Goal: Check status: Check status

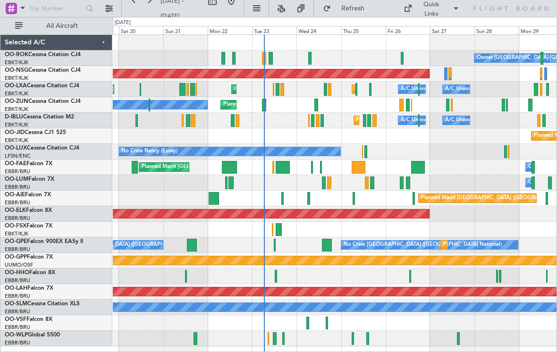
click at [318, 104] on div at bounding box center [317, 105] width 4 height 13
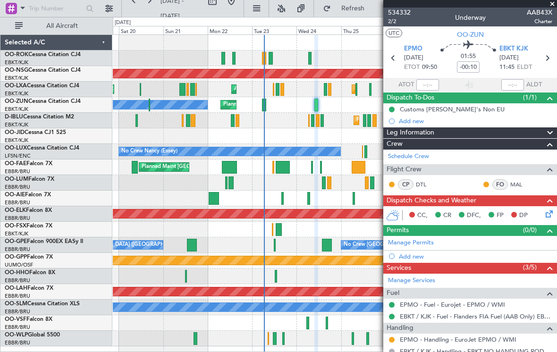
click at [552, 7] on span at bounding box center [552, 4] width 9 height 9
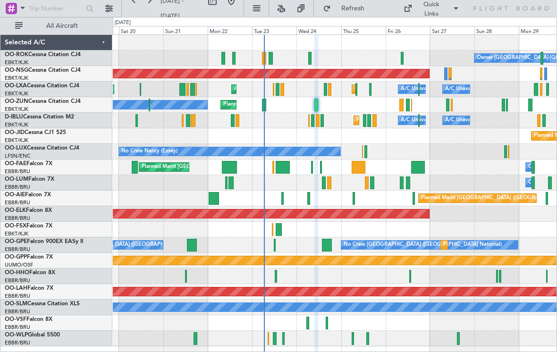
type input "0"
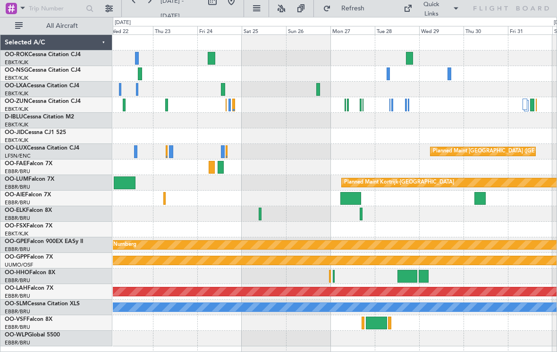
click at [319, 93] on div at bounding box center [319, 89] width 4 height 13
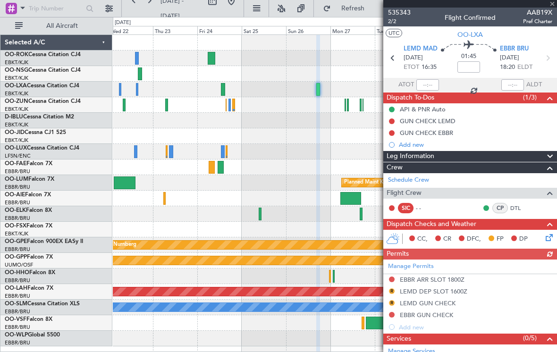
click at [552, 6] on div at bounding box center [471, 4] width 174 height 8
click at [551, 4] on span at bounding box center [552, 4] width 9 height 9
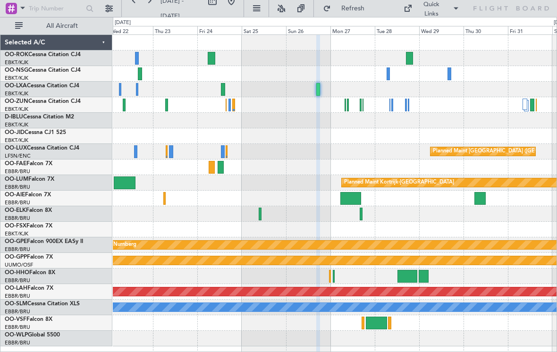
type input "0"
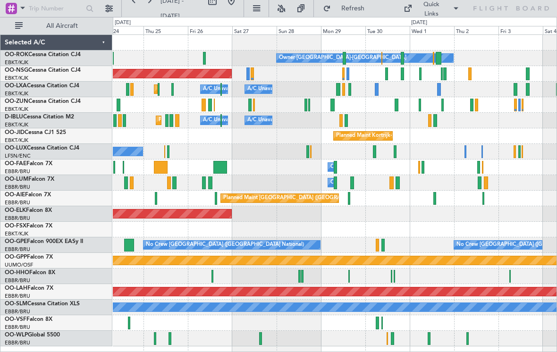
click at [423, 76] on div "Planned Maint [GEOGRAPHIC_DATA] ([GEOGRAPHIC_DATA])" at bounding box center [335, 74] width 444 height 16
click at [419, 73] on div "Planned Maint [GEOGRAPHIC_DATA] ([GEOGRAPHIC_DATA])" at bounding box center [335, 74] width 444 height 16
click at [422, 75] on div "Planned Maint [GEOGRAPHIC_DATA] ([GEOGRAPHIC_DATA])" at bounding box center [335, 74] width 444 height 16
click at [422, 73] on div "Planned Maint [GEOGRAPHIC_DATA] ([GEOGRAPHIC_DATA])" at bounding box center [335, 74] width 444 height 16
click at [422, 75] on div "Planned Maint [GEOGRAPHIC_DATA] ([GEOGRAPHIC_DATA])" at bounding box center [335, 74] width 444 height 16
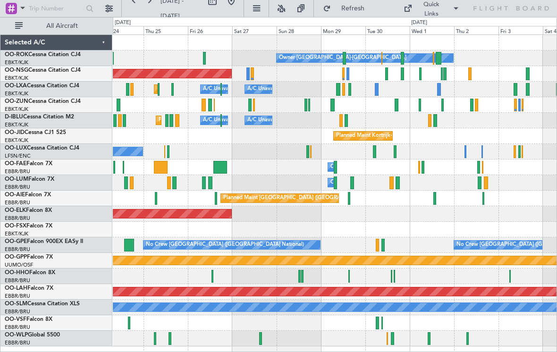
click at [441, 76] on div at bounding box center [442, 74] width 2 height 13
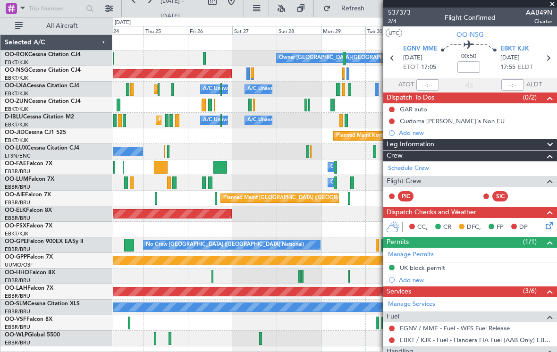
click at [552, 6] on span at bounding box center [552, 4] width 9 height 9
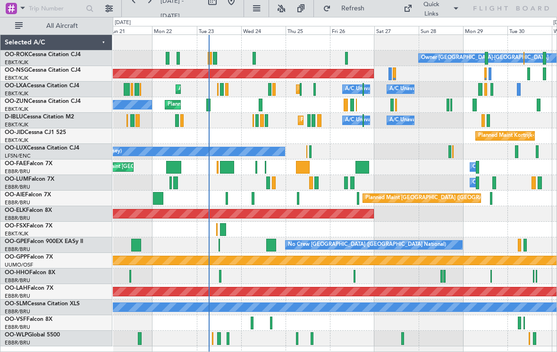
click at [260, 110] on div at bounding box center [261, 105] width 4 height 13
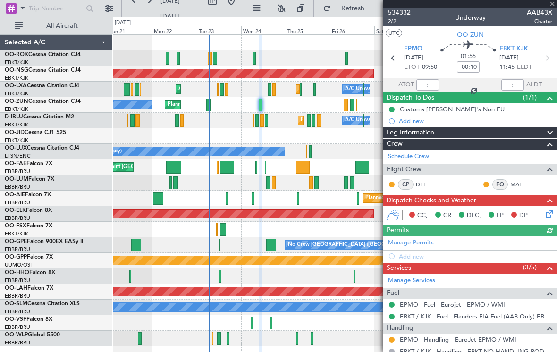
click at [556, 6] on div at bounding box center [471, 4] width 174 height 8
click at [552, 7] on span at bounding box center [552, 4] width 9 height 9
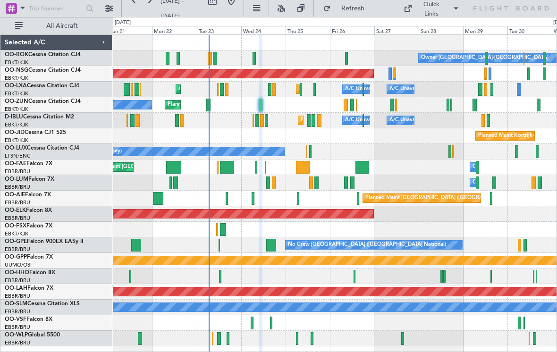
type input "0"
click at [208, 109] on div at bounding box center [208, 105] width 4 height 13
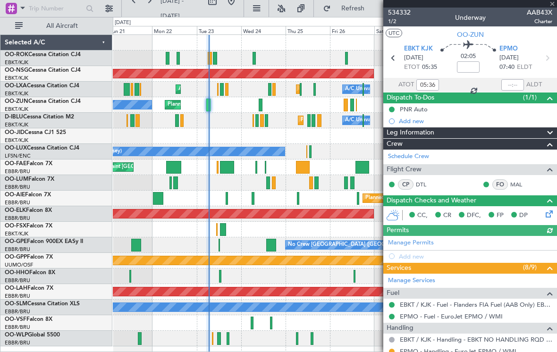
click at [555, 6] on div at bounding box center [471, 4] width 174 height 8
click at [554, 4] on div at bounding box center [471, 4] width 174 height 8
click at [556, 5] on span at bounding box center [552, 4] width 9 height 9
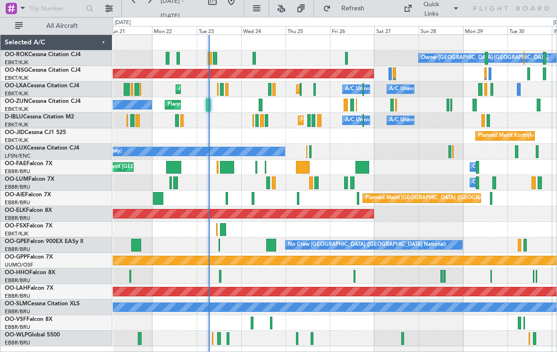
type input "0"
click at [214, 57] on div at bounding box center [215, 58] width 4 height 13
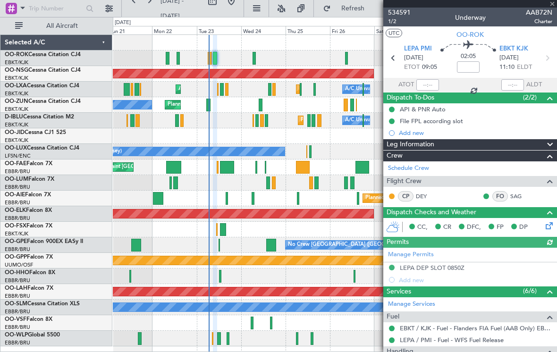
click at [555, 7] on div at bounding box center [471, 4] width 174 height 8
click at [554, 8] on div "534591 1/2 Underway AAB72N Charter" at bounding box center [471, 17] width 174 height 19
click at [553, 6] on span at bounding box center [552, 4] width 9 height 9
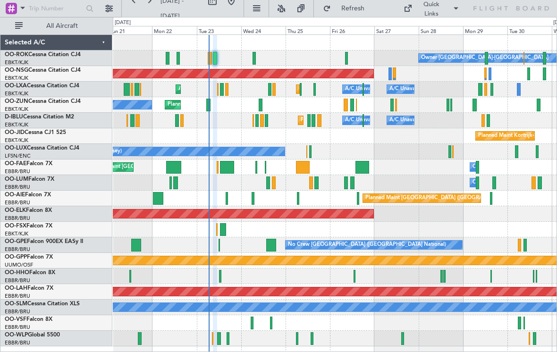
type input "0"
click at [364, 2] on button "Refresh" at bounding box center [347, 8] width 57 height 15
